Goal: Task Accomplishment & Management: Manage account settings

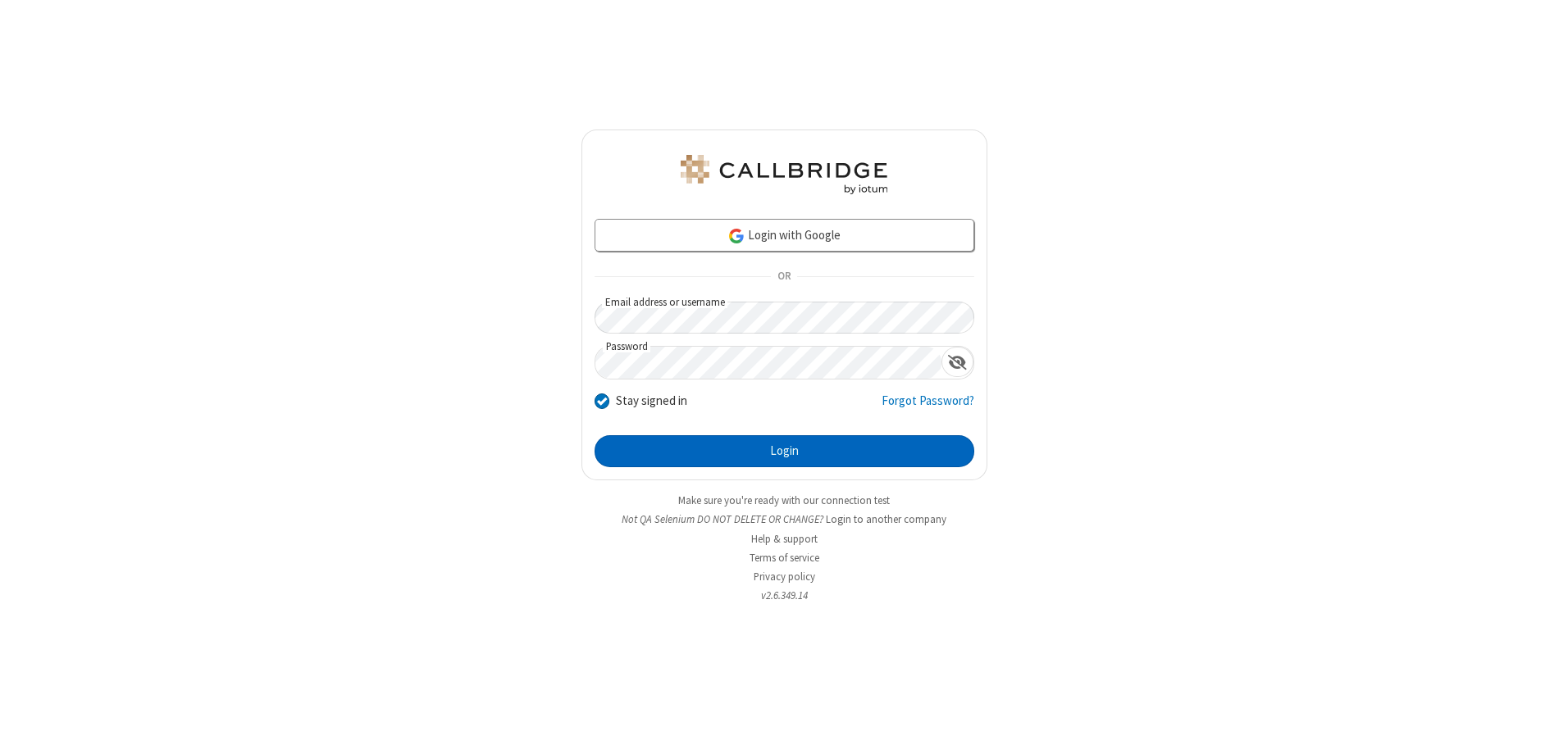
click at [784, 451] on button "Login" at bounding box center [784, 451] width 380 height 33
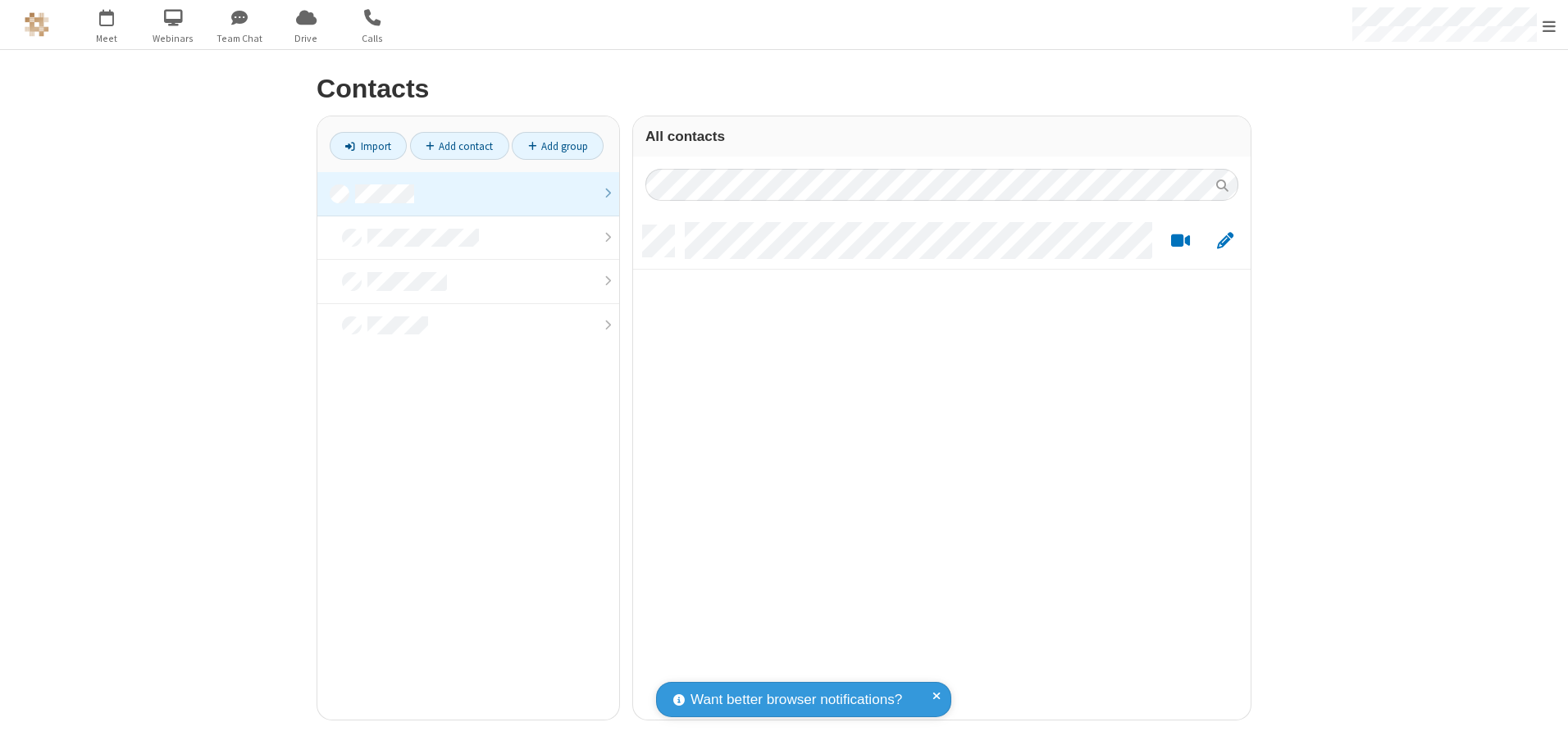
scroll to position [494, 605]
click at [468, 193] on link at bounding box center [468, 193] width 302 height 44
click at [459, 146] on link "Add contact" at bounding box center [459, 146] width 99 height 28
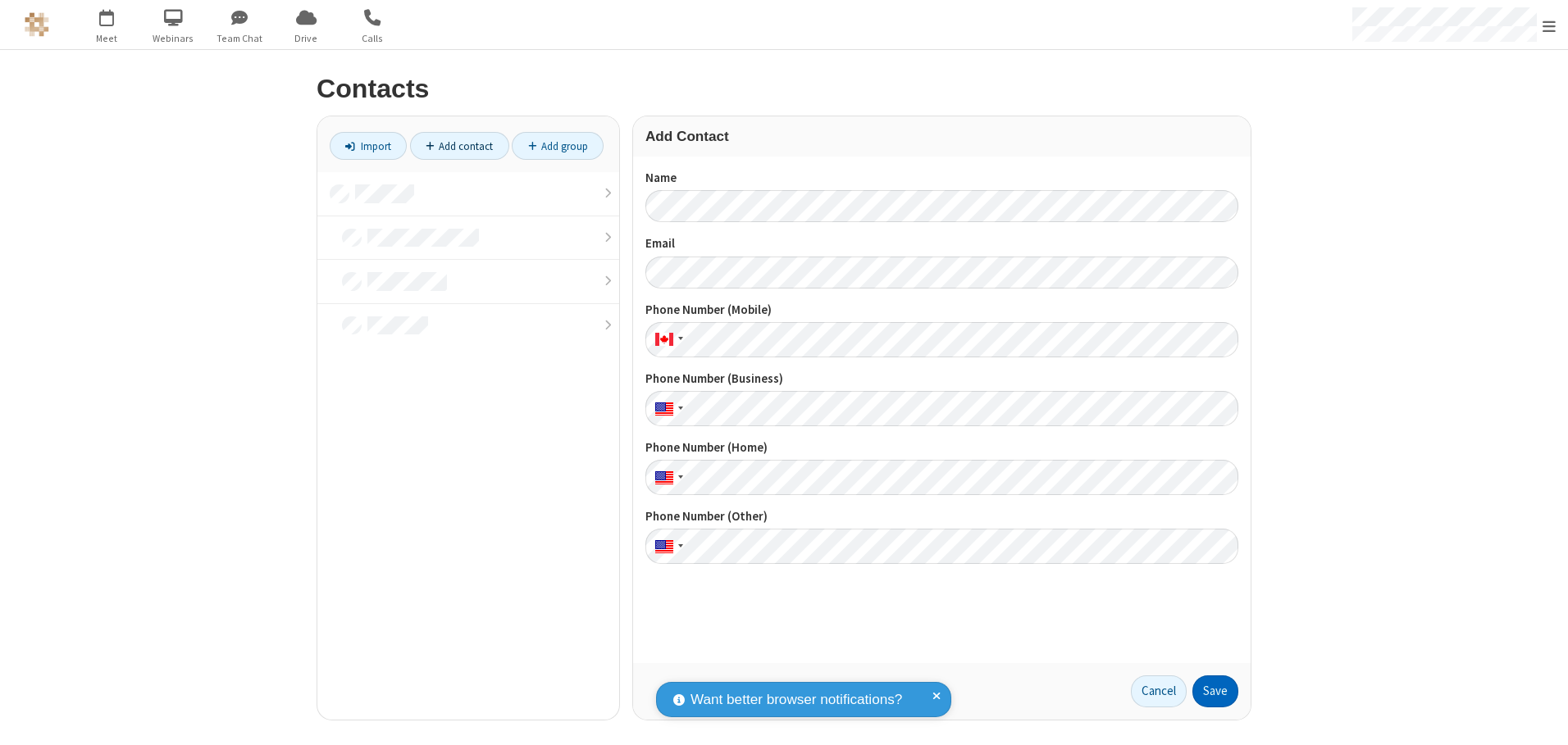
click at [1215, 691] on button "Save" at bounding box center [1215, 691] width 46 height 33
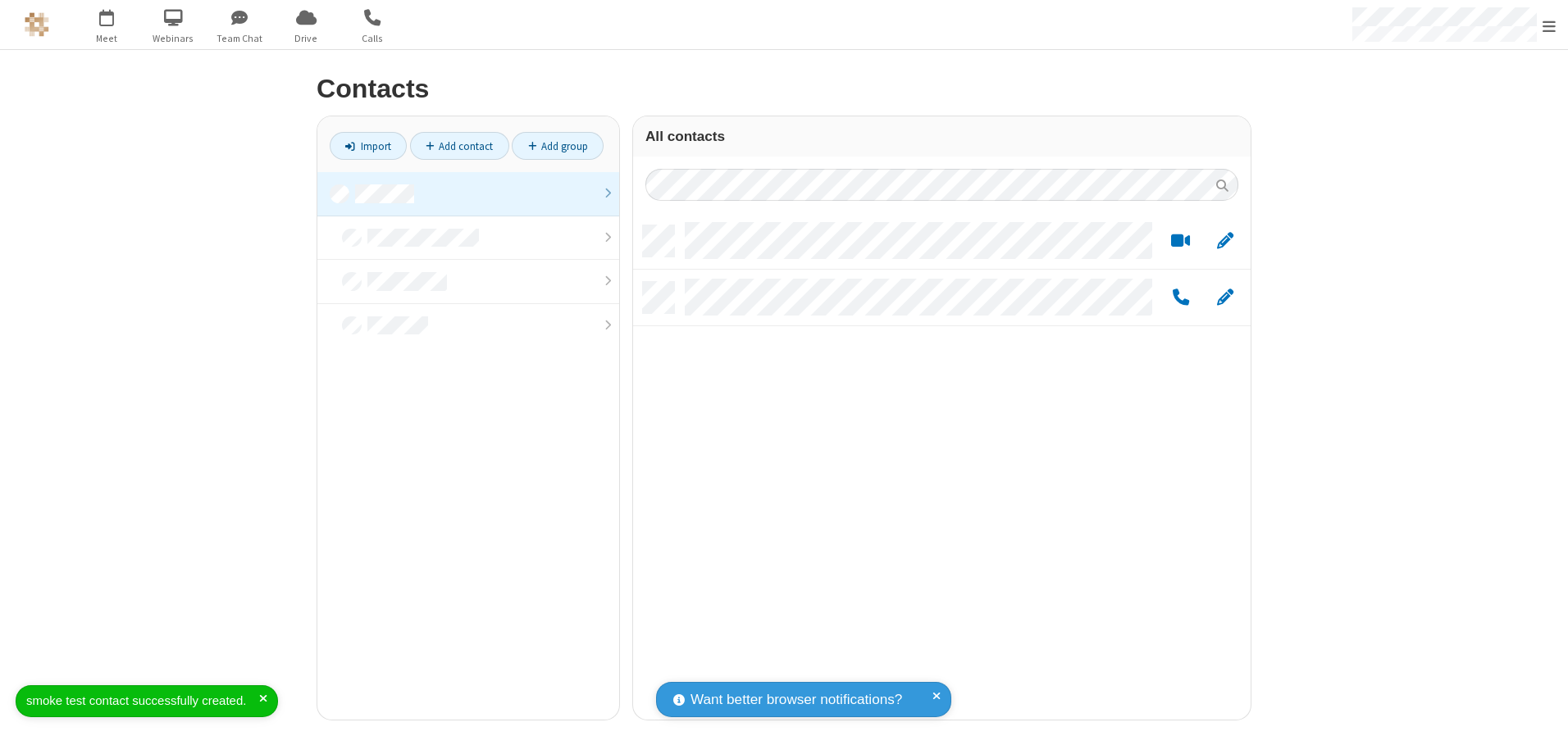
scroll to position [494, 605]
click at [459, 146] on link "Add contact" at bounding box center [459, 146] width 99 height 28
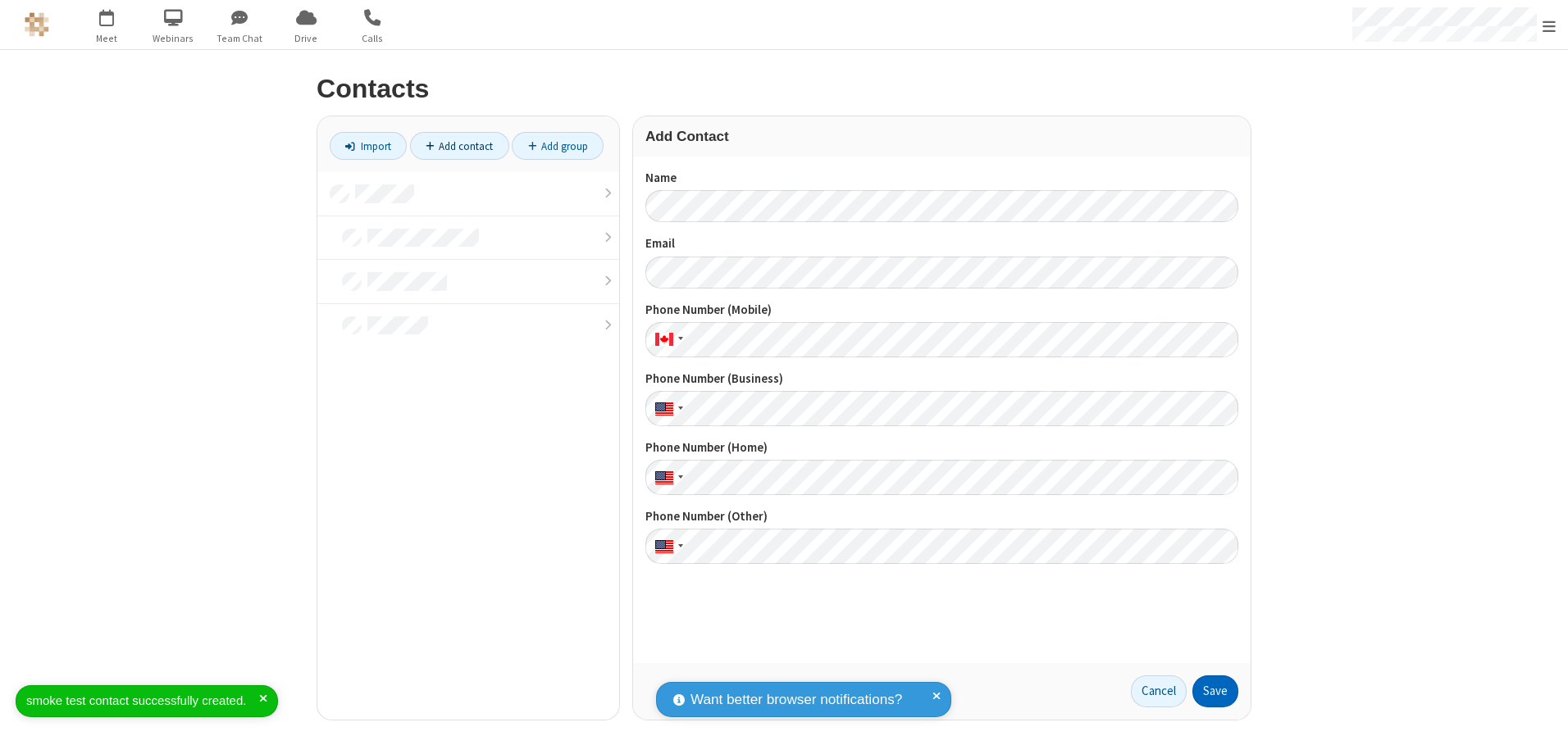
click at [1215, 691] on button "Save" at bounding box center [1215, 691] width 46 height 33
